Goal: Task Accomplishment & Management: Manage account settings

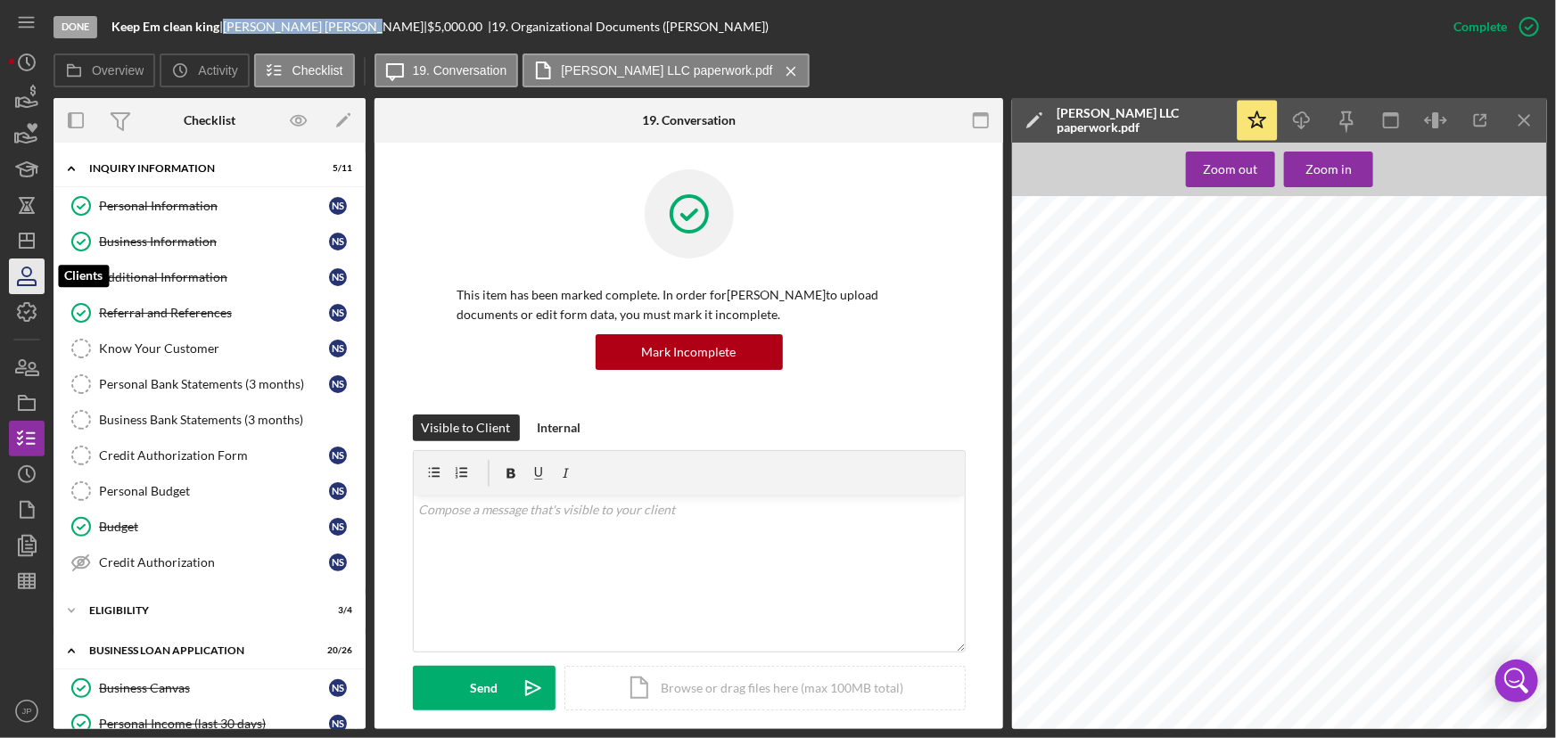
scroll to position [486, 0]
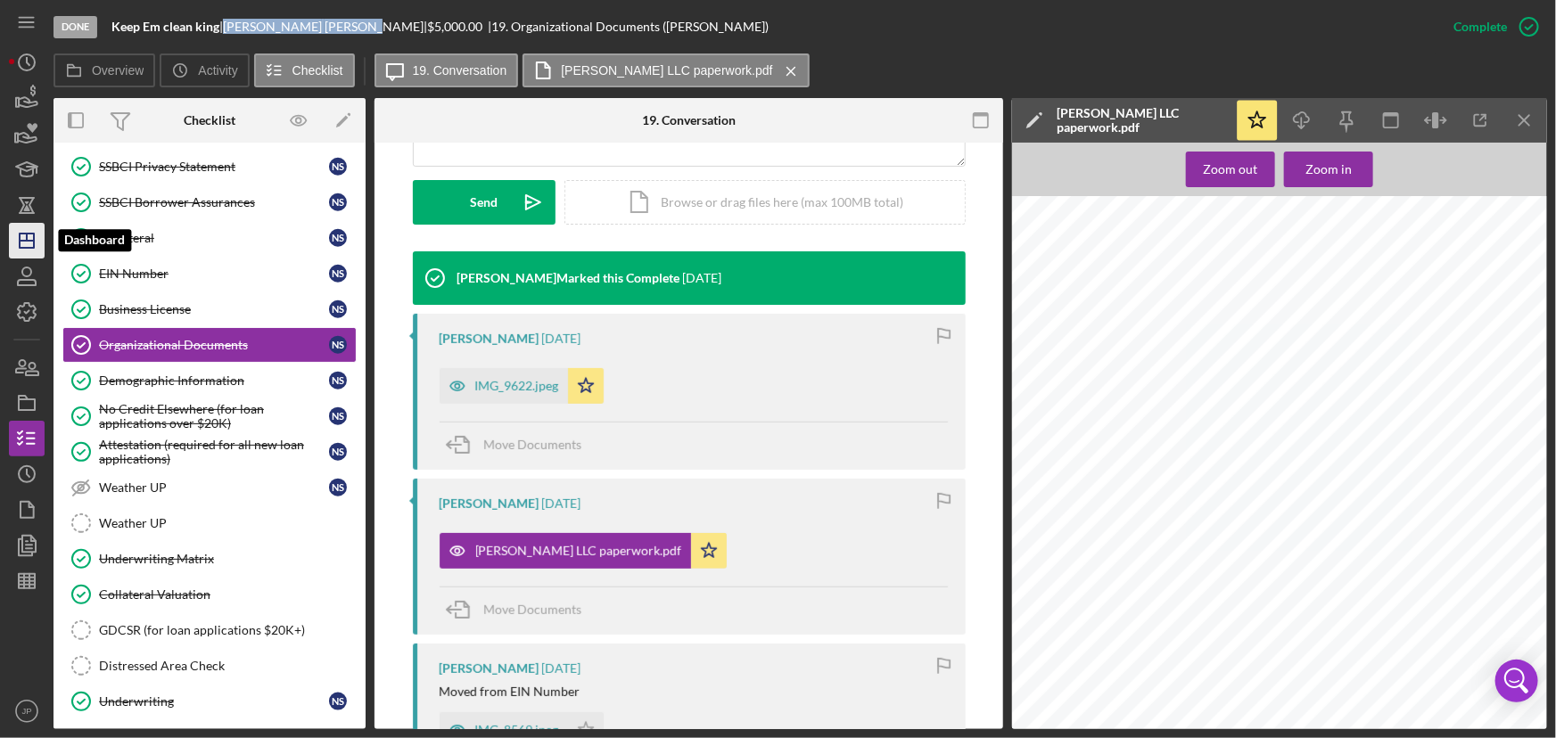
click at [27, 237] on line "button" at bounding box center [27, 237] width 0 height 7
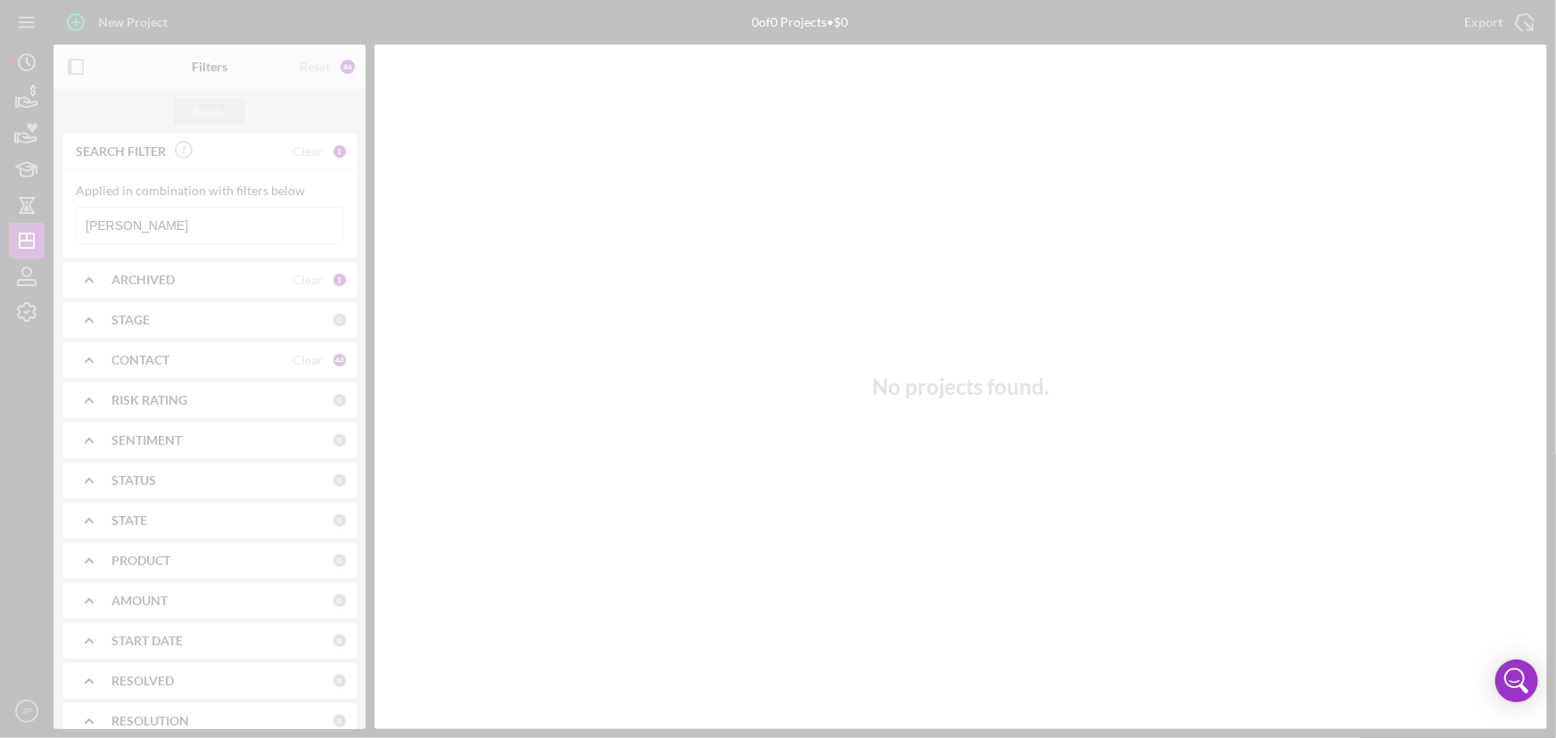
click at [170, 224] on div at bounding box center [778, 369] width 1556 height 738
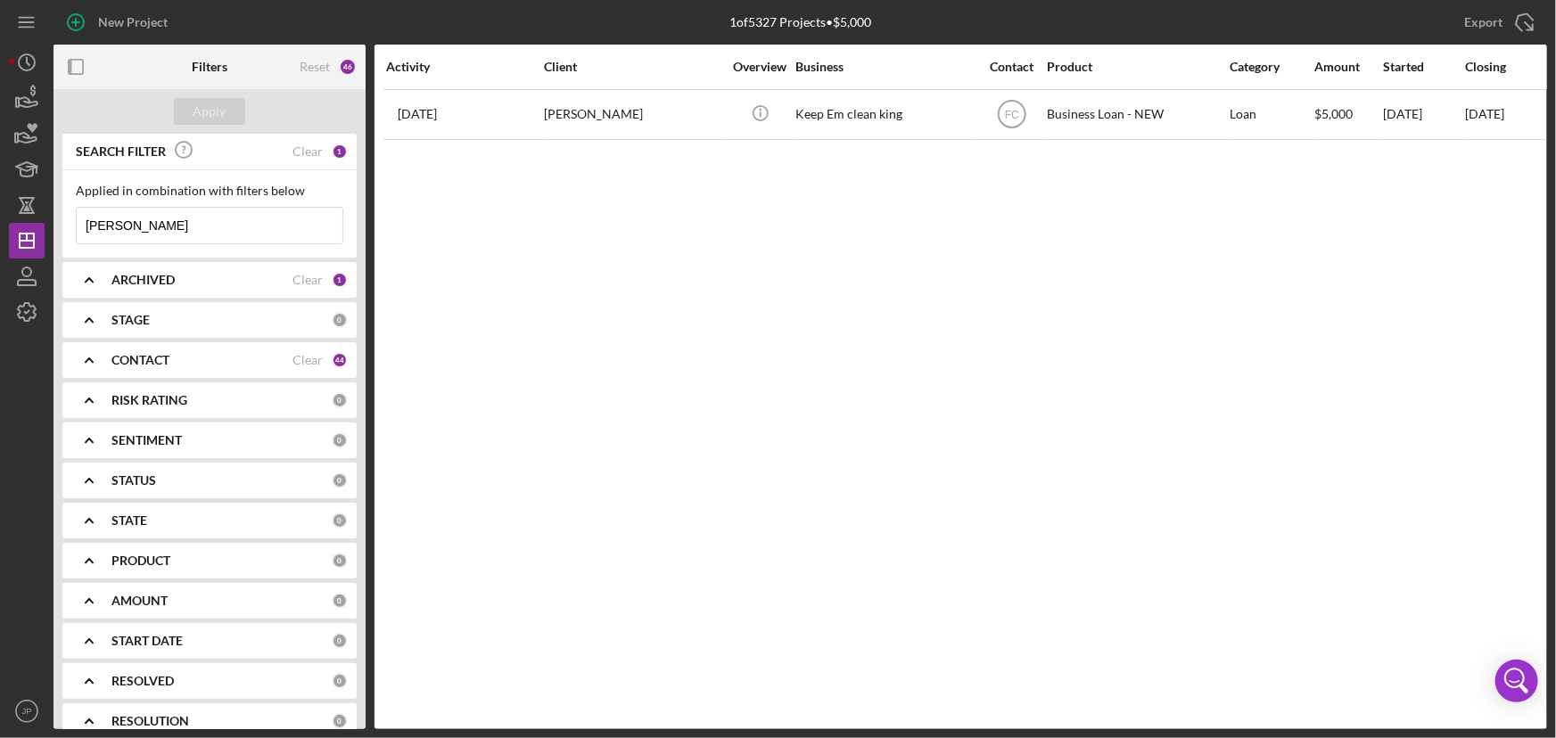
click at [178, 226] on input "[PERSON_NAME]" at bounding box center [210, 226] width 266 height 36
type input "s"
click at [199, 116] on div "Apply" at bounding box center [209, 111] width 33 height 27
click at [83, 223] on input "[PERSON_NAME]" at bounding box center [210, 226] width 266 height 36
type input "[PERSON_NAME]"
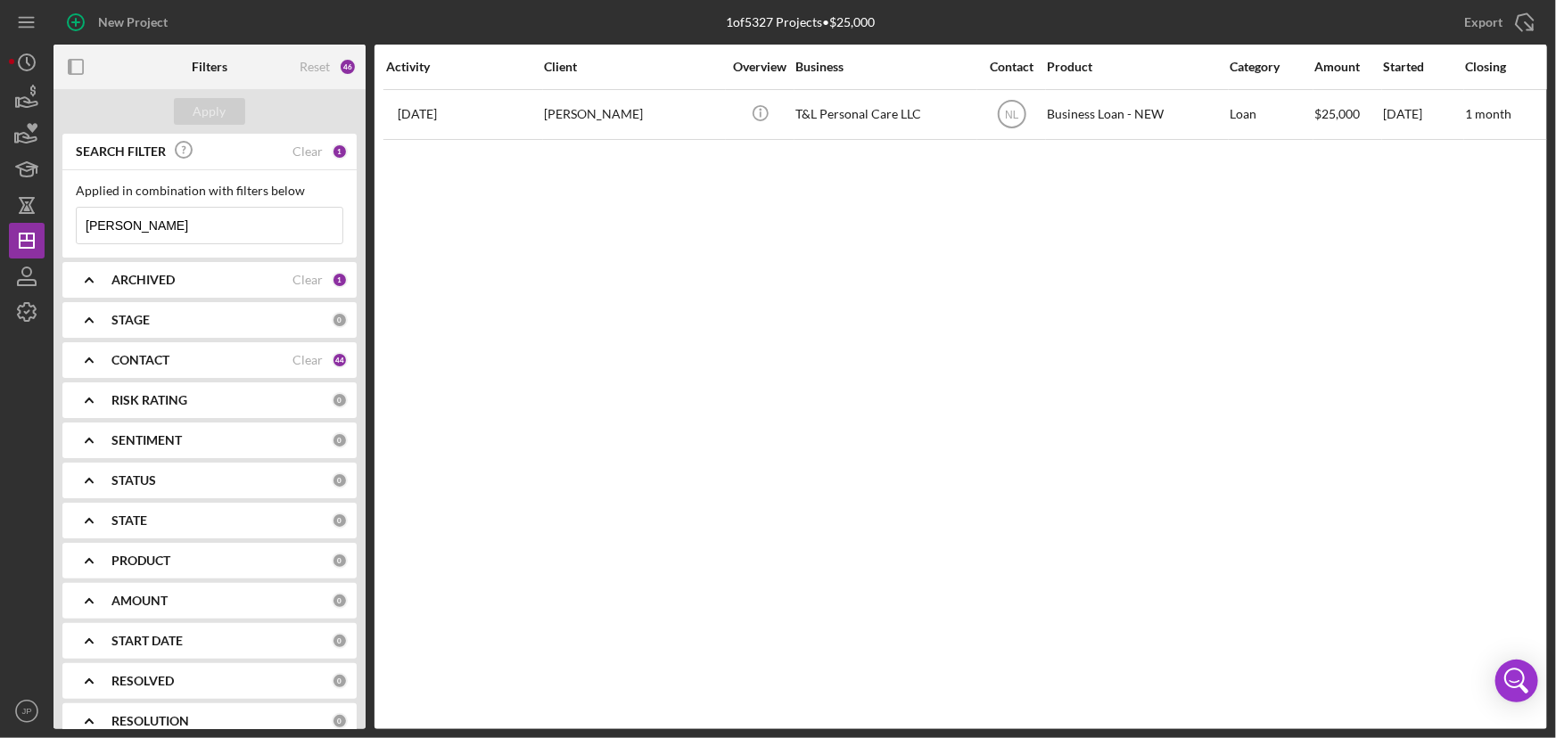
click at [186, 361] on div "CONTACT" at bounding box center [201, 360] width 181 height 14
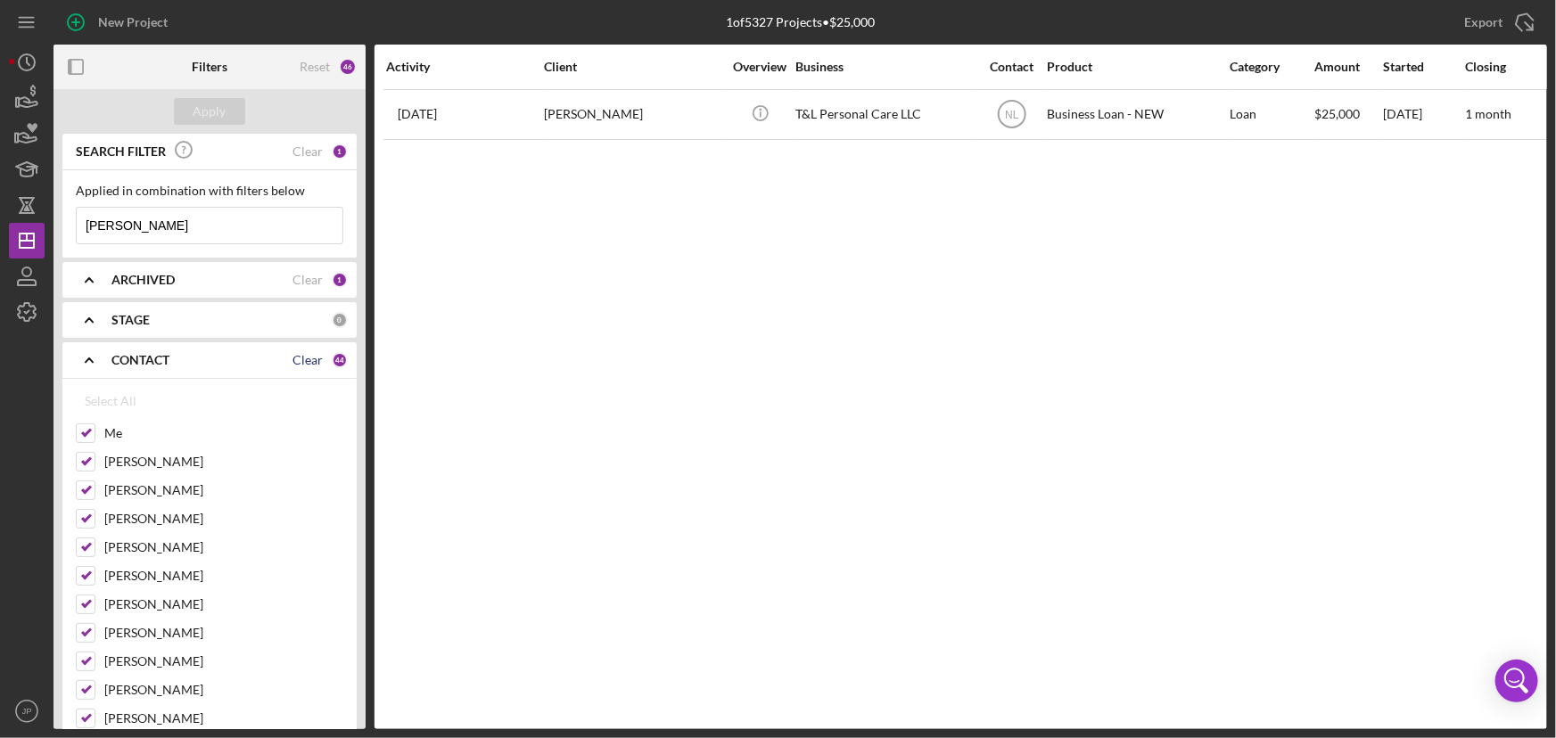
click at [295, 359] on div "Clear" at bounding box center [307, 360] width 30 height 14
checkbox input "false"
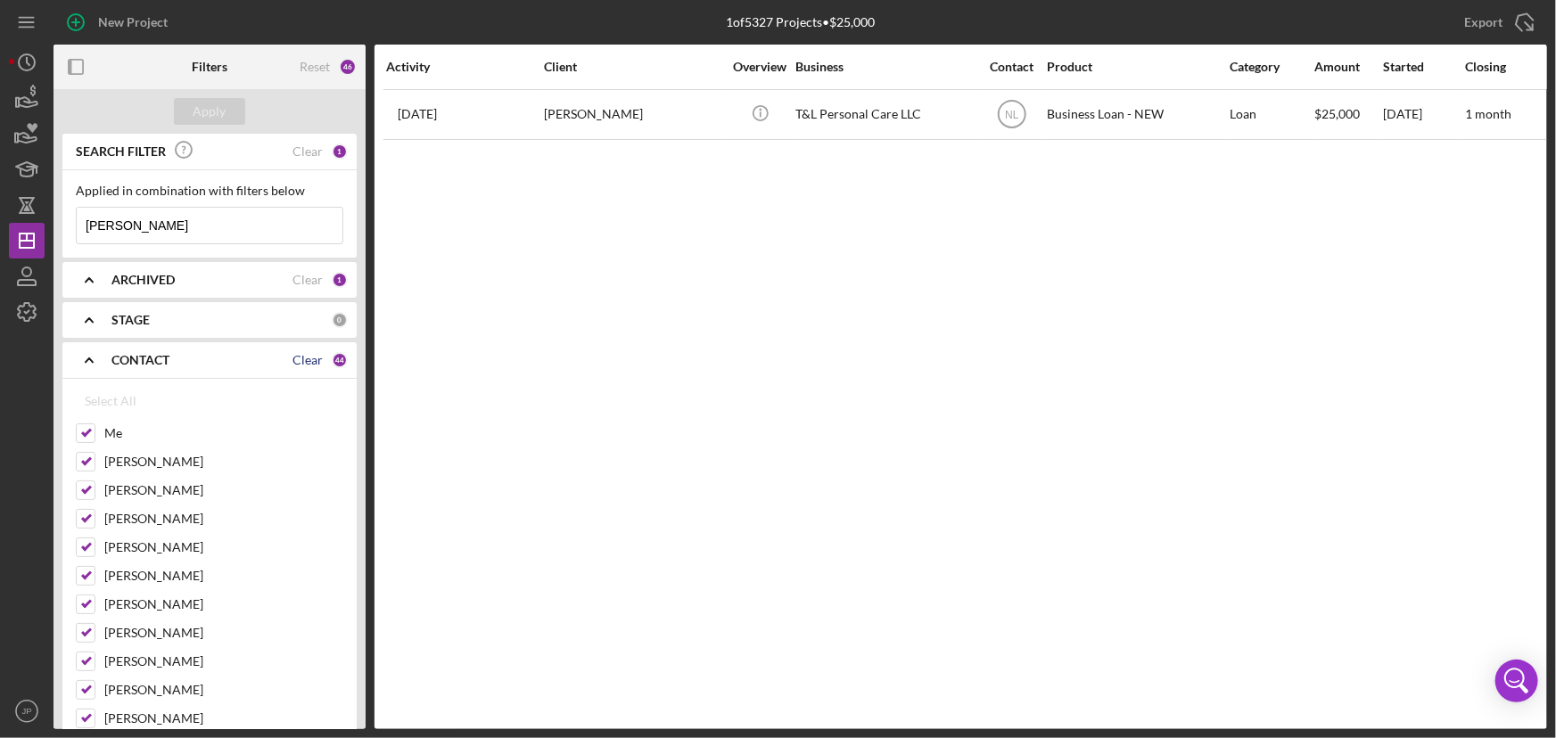
checkbox input "false"
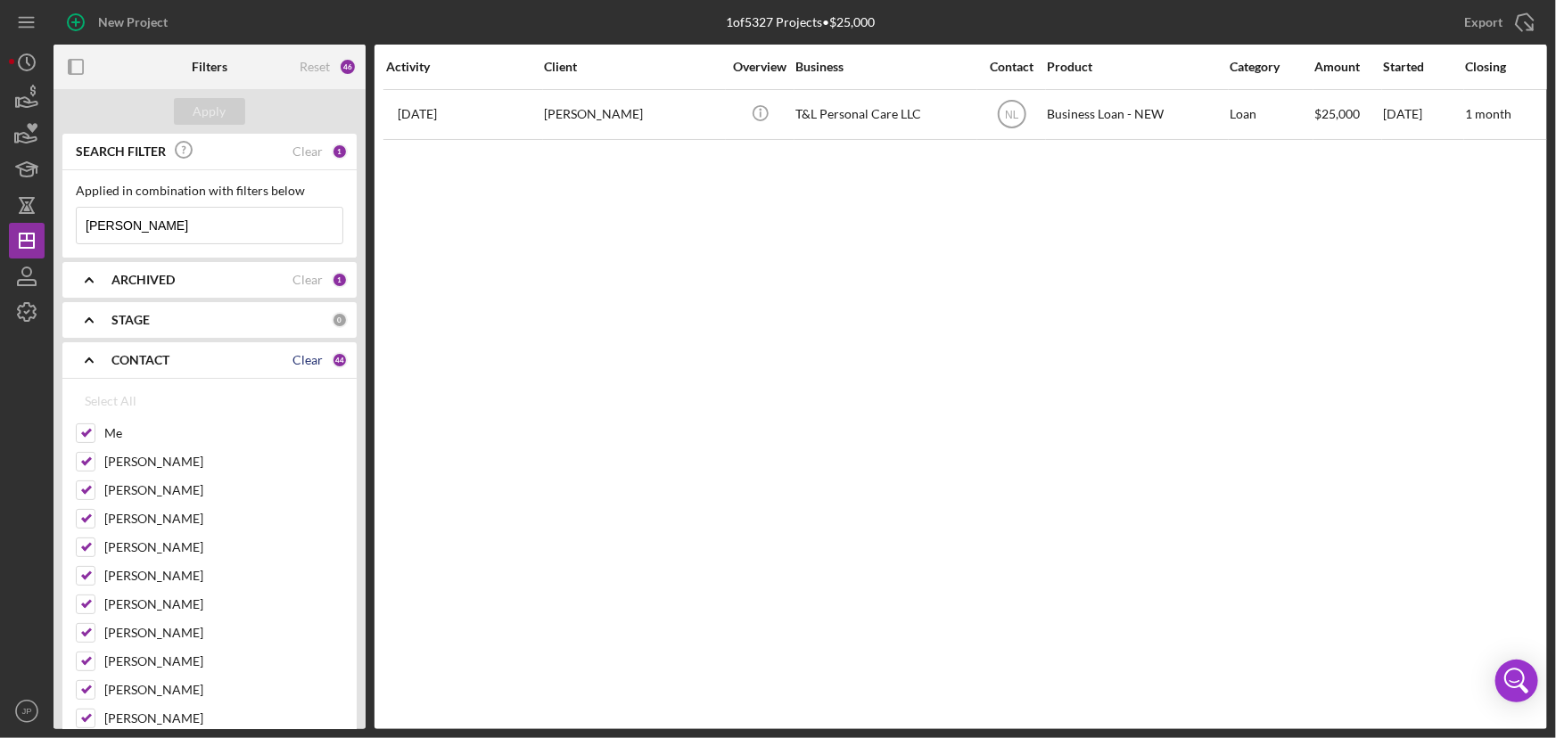
checkbox input "false"
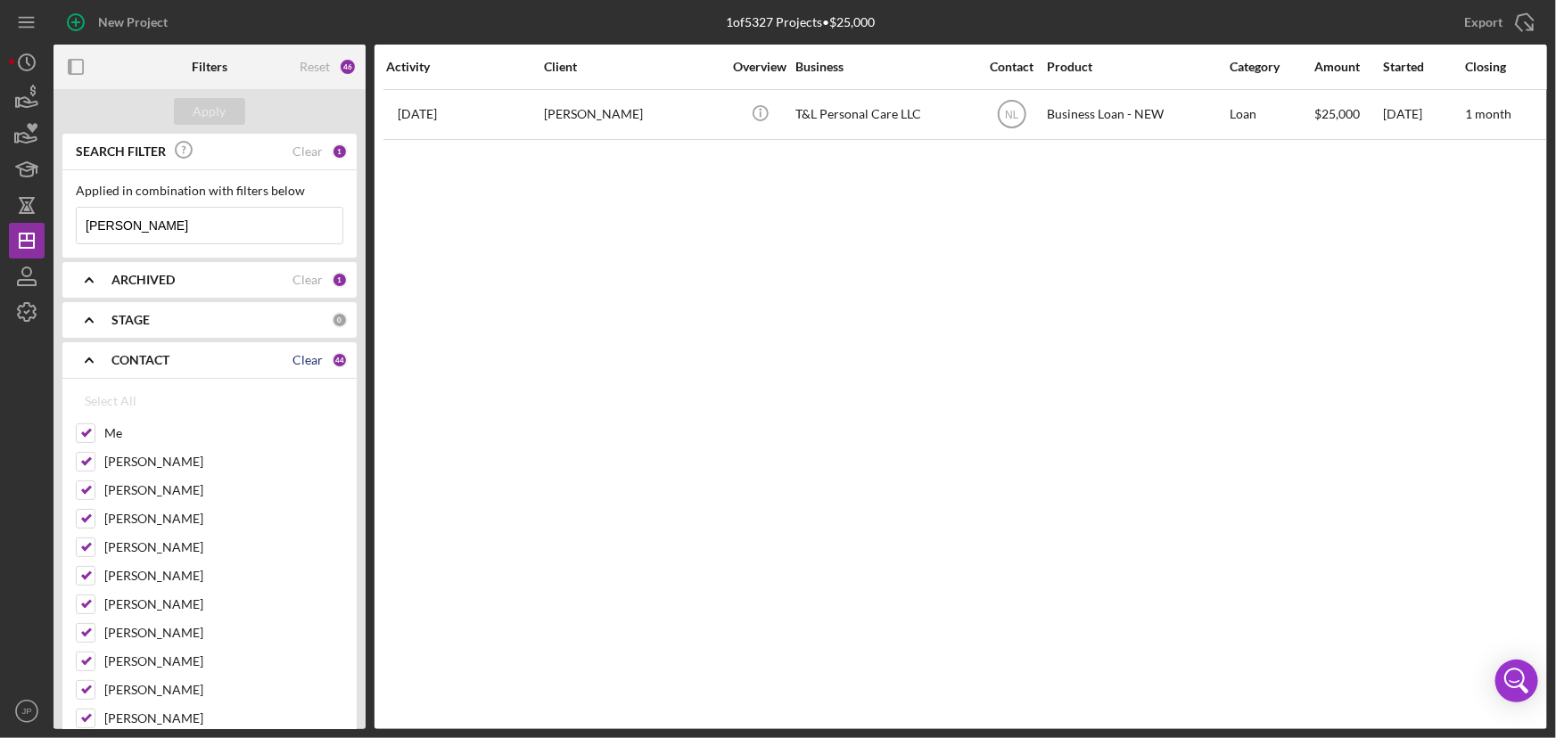
checkbox input "false"
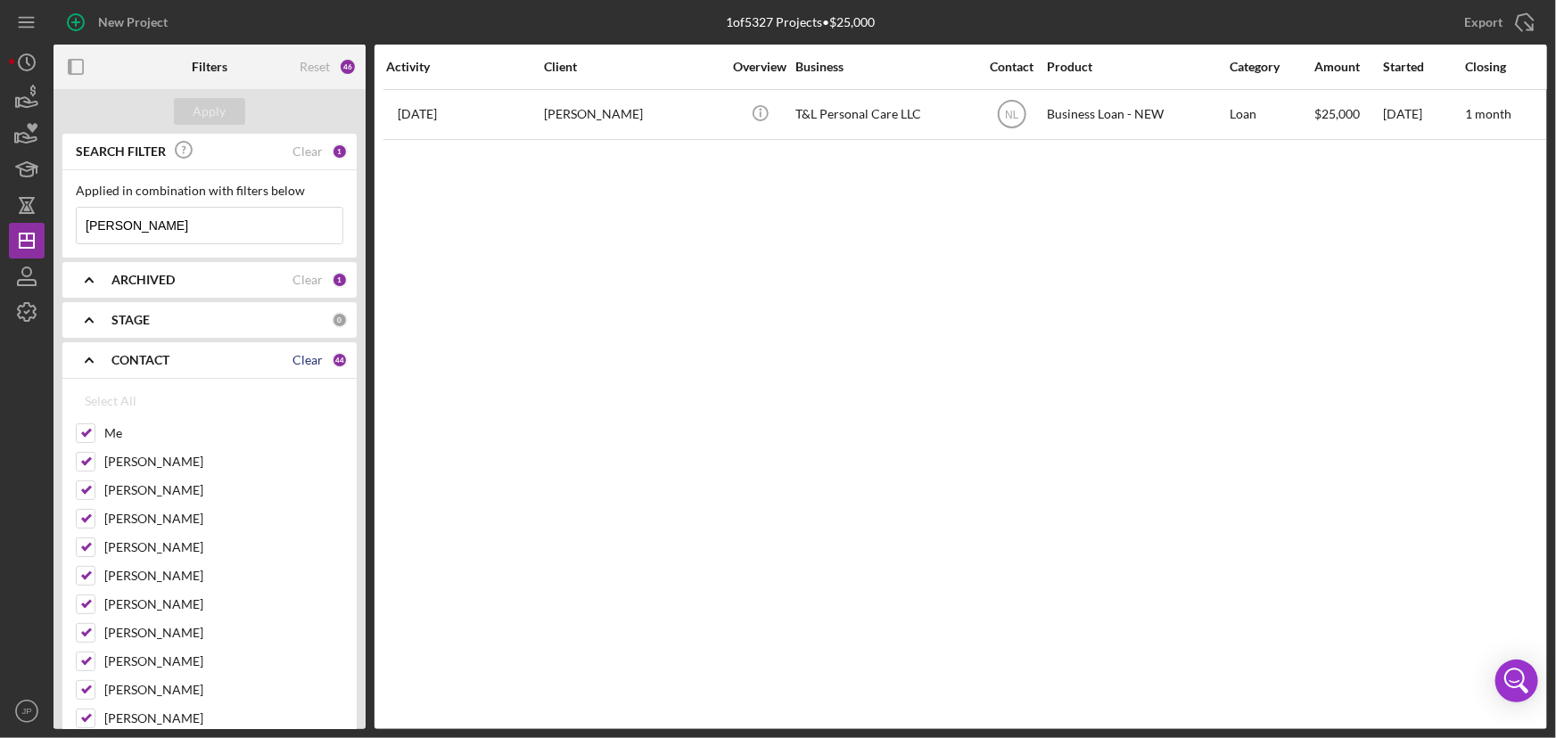
checkbox input "false"
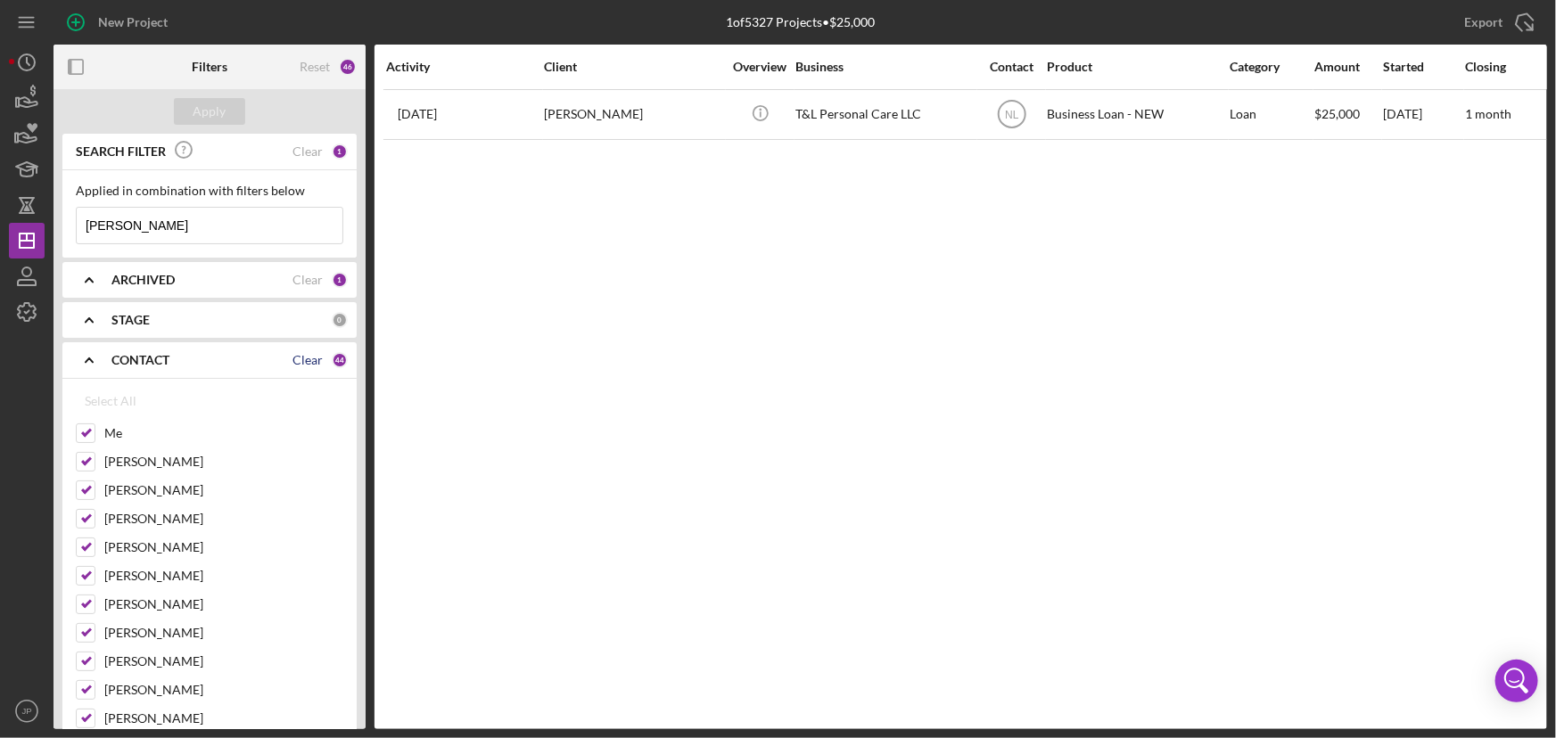
checkbox input "false"
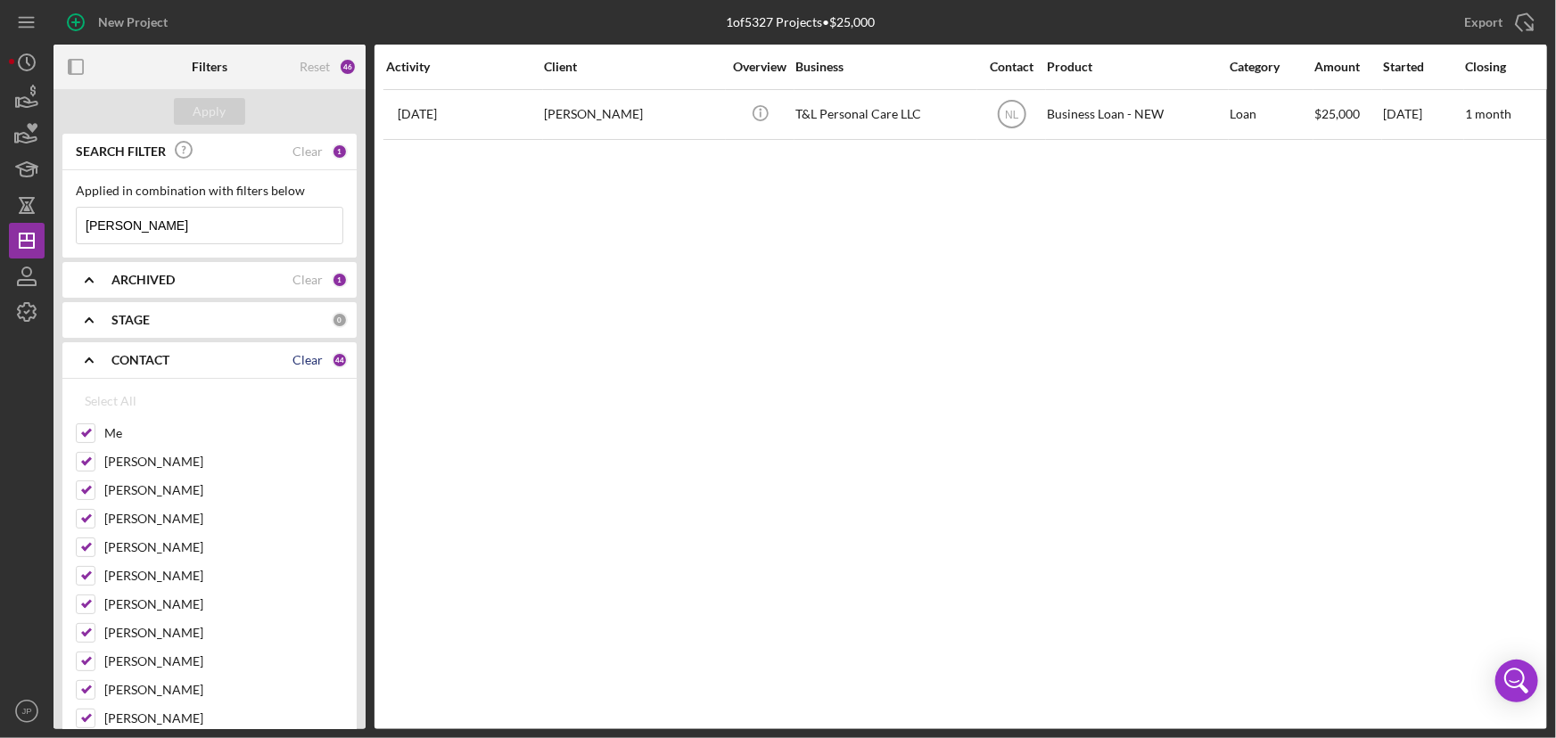
checkbox input "false"
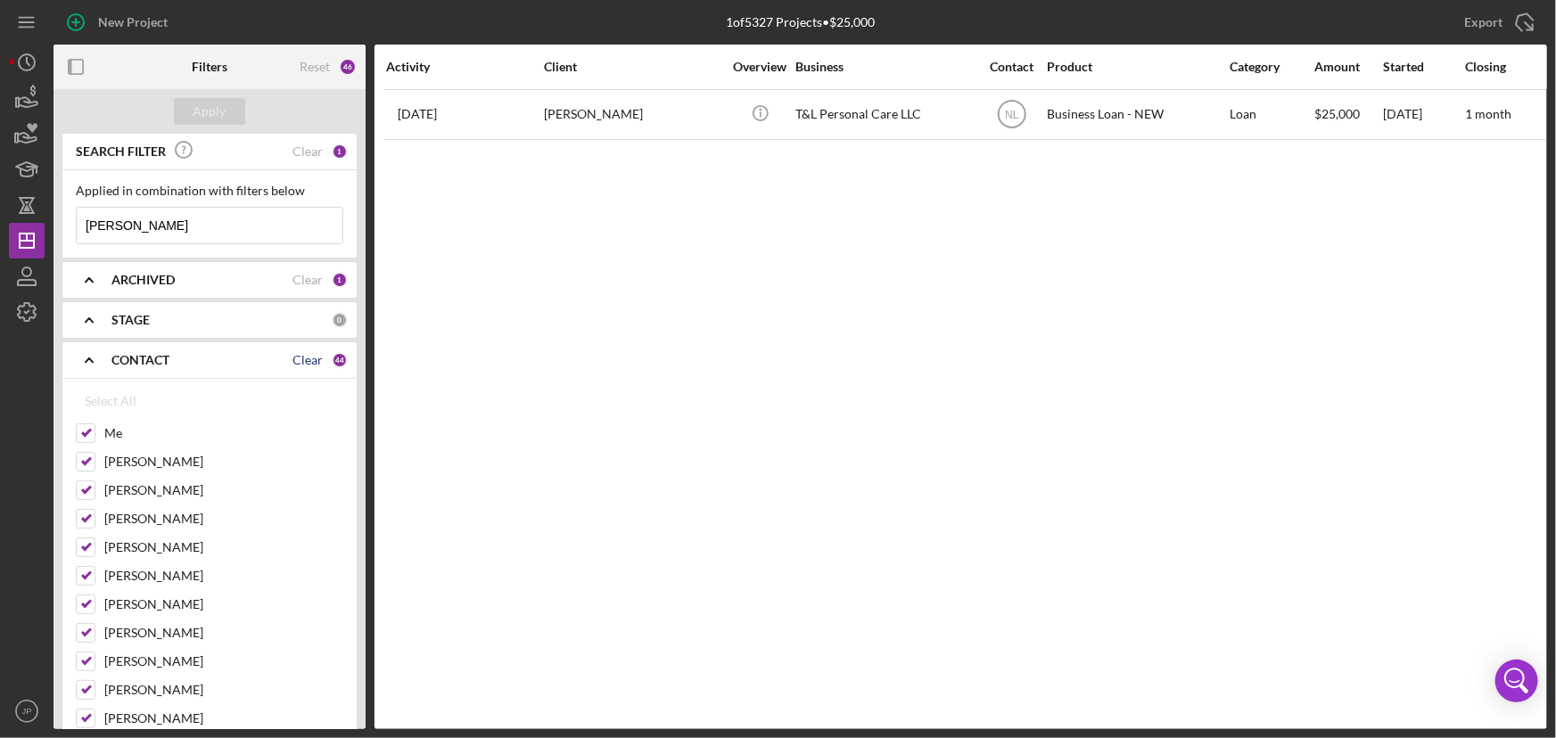
checkbox input "false"
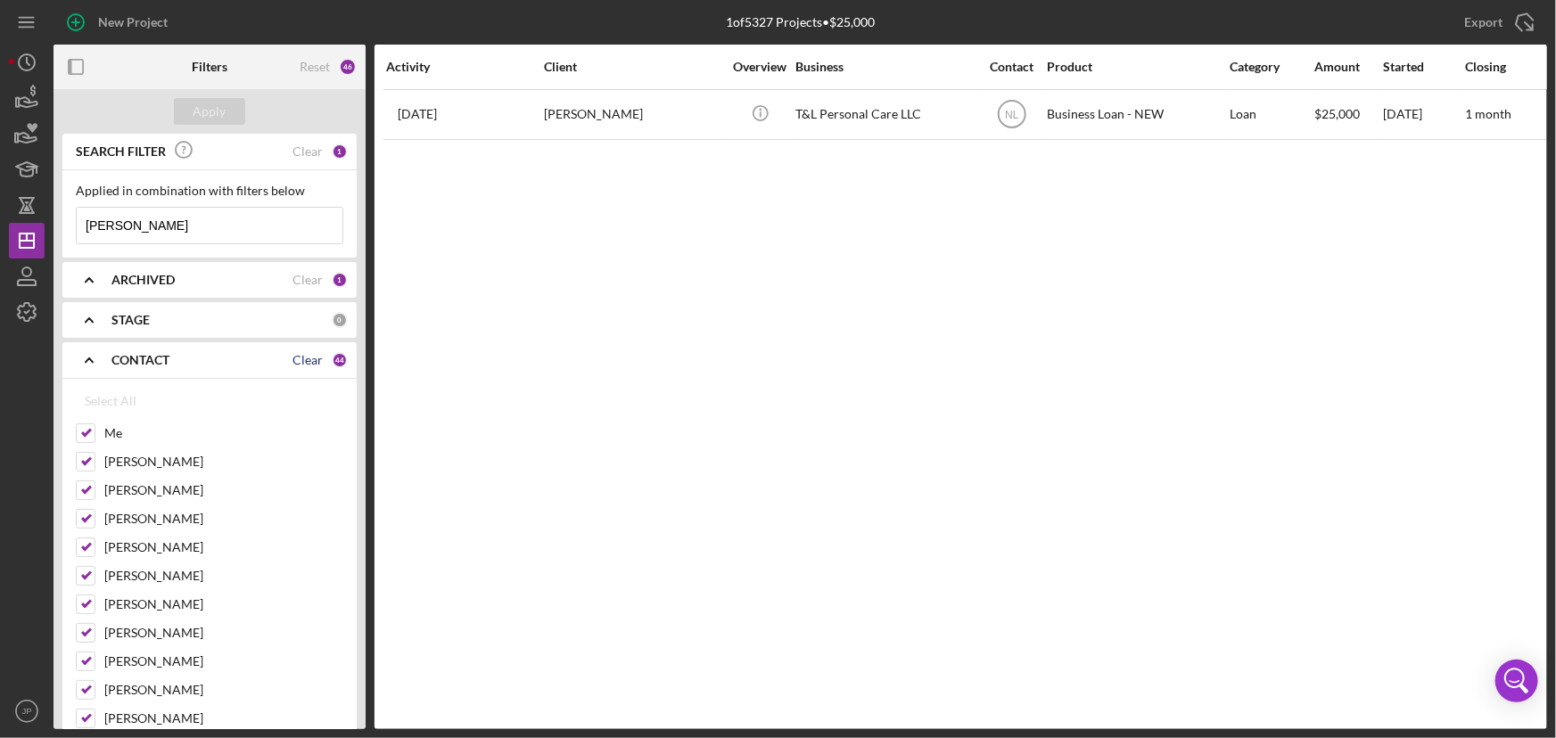
checkbox input "false"
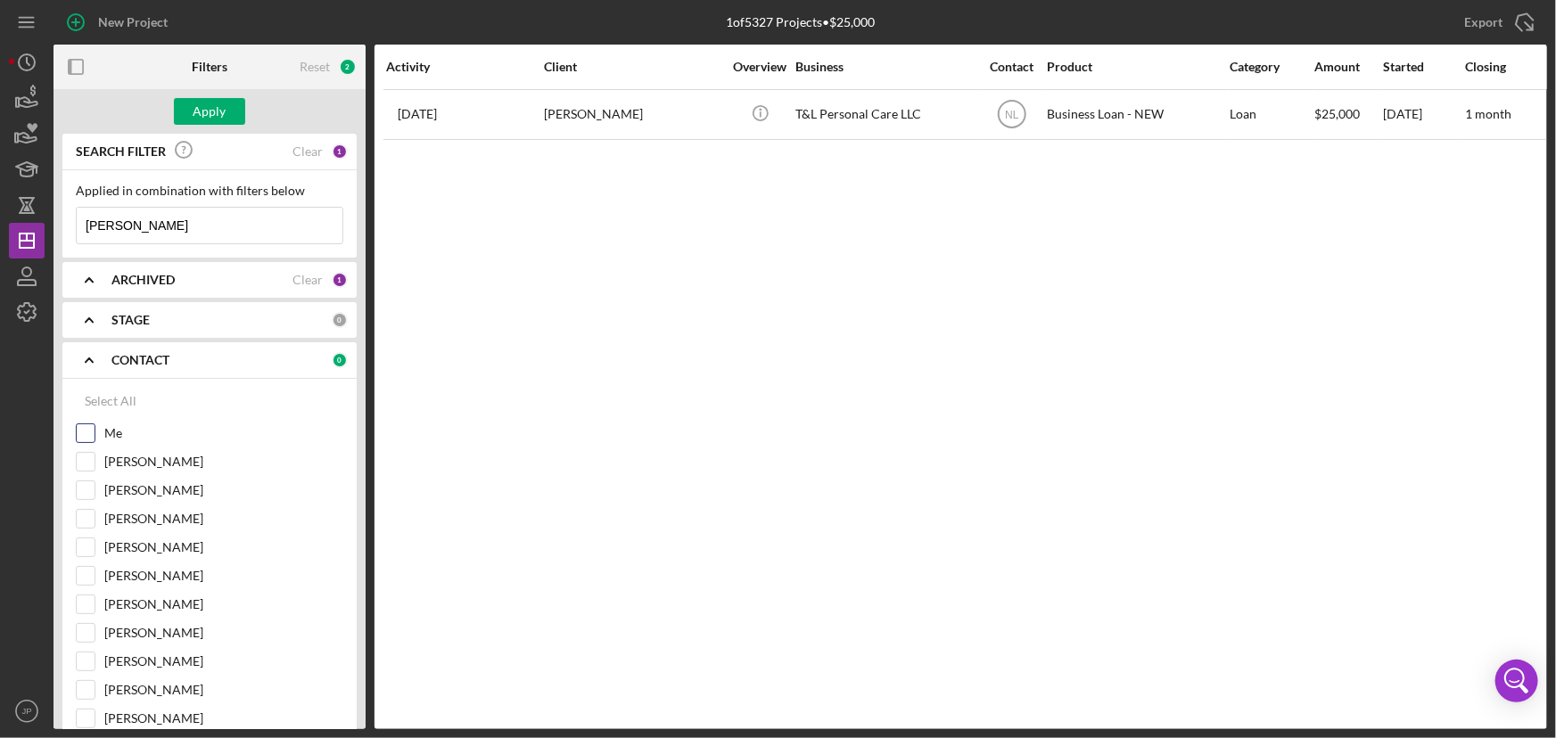
click at [80, 431] on input "Me" at bounding box center [86, 433] width 18 height 18
checkbox input "true"
click at [26, 718] on icon "JP" at bounding box center [27, 711] width 36 height 45
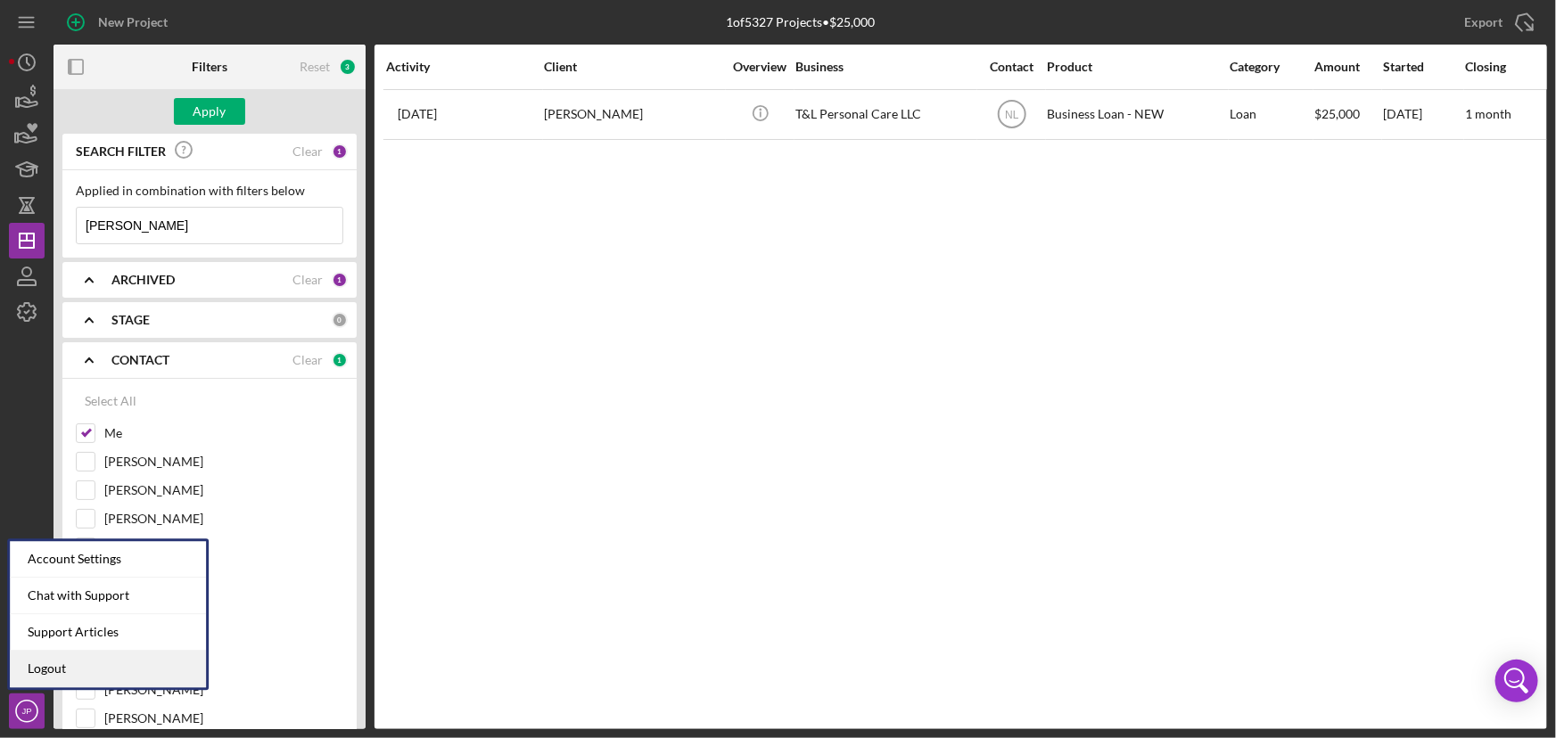
click at [67, 678] on link "Logout" at bounding box center [108, 669] width 196 height 37
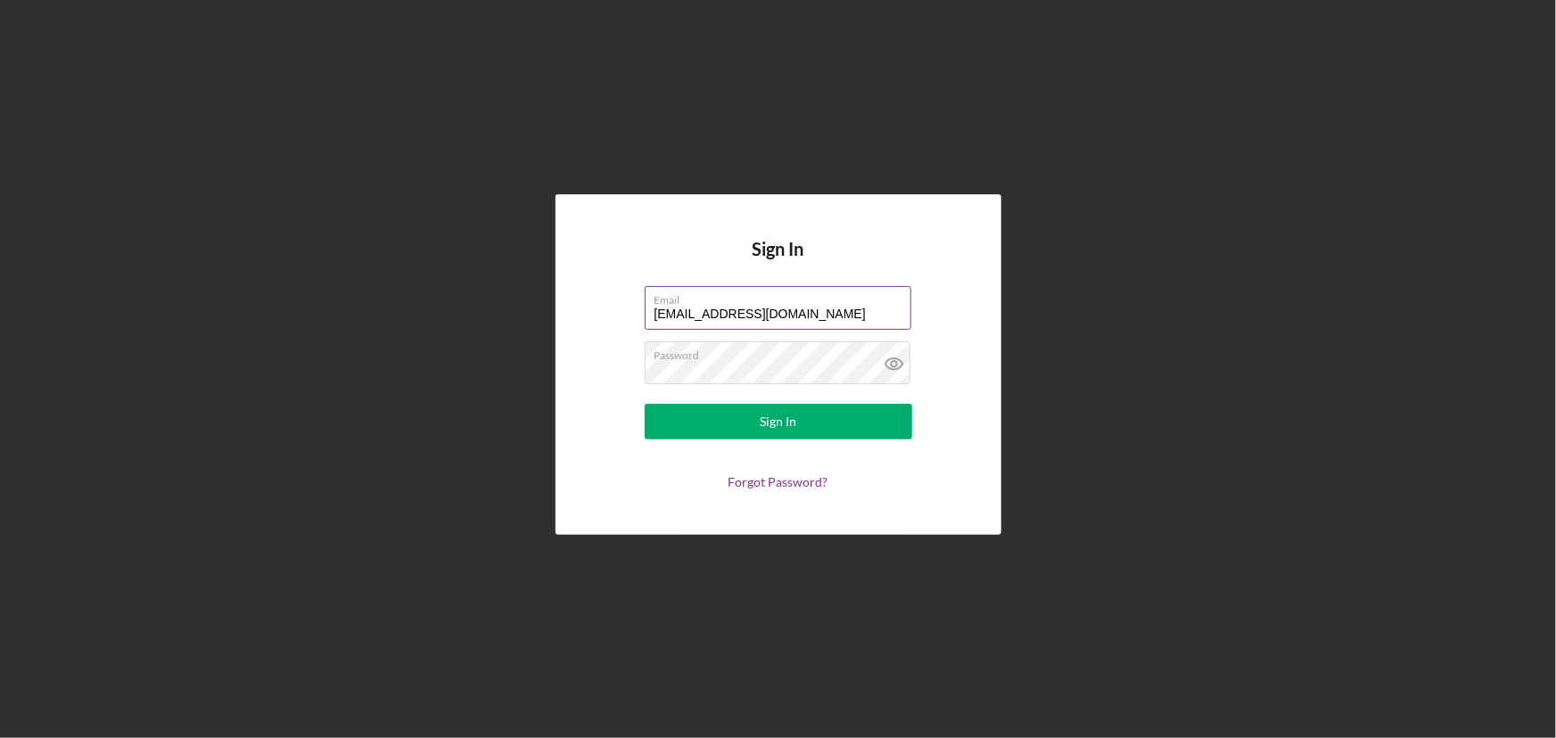
drag, startPoint x: 857, startPoint y: 324, endPoint x: 651, endPoint y: 321, distance: 206.0
click at [651, 321] on input "[EMAIL_ADDRESS][DOMAIN_NAME]" at bounding box center [778, 307] width 267 height 43
type input "[EMAIL_ADDRESS][DOMAIN_NAME]"
click at [716, 426] on button "Sign In" at bounding box center [778, 422] width 267 height 36
